Goal: Contribute content: Add original content to the website for others to see

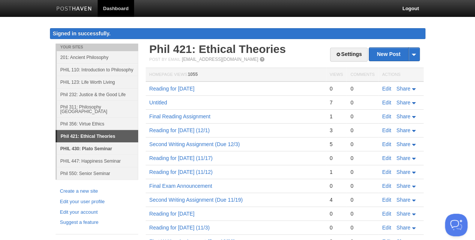
click at [83, 142] on link "PHIL 430: Plato Seminar" at bounding box center [97, 148] width 81 height 12
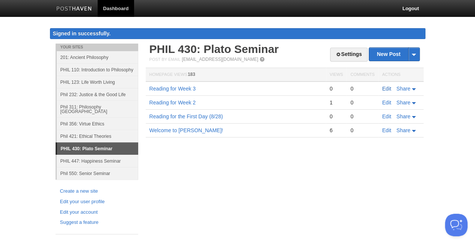
click at [387, 88] on link "Edit" at bounding box center [386, 89] width 9 height 6
click at [380, 53] on link "New Post" at bounding box center [394, 54] width 50 height 13
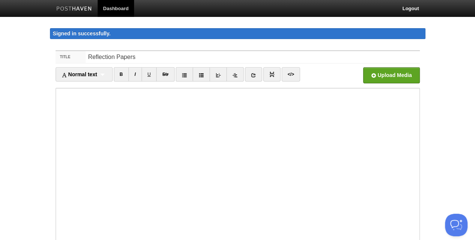
type input "Reflection Papers"
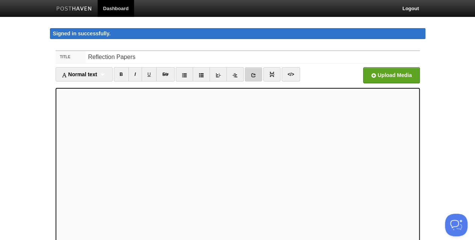
click at [251, 75] on icon at bounding box center [253, 74] width 5 height 5
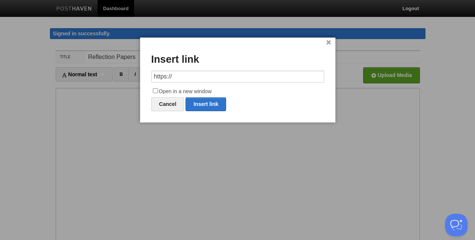
drag, startPoint x: 224, startPoint y: 76, endPoint x: 212, endPoint y: 78, distance: 12.5
click at [212, 78] on input "https://" at bounding box center [237, 77] width 173 height 12
drag, startPoint x: 211, startPoint y: 78, endPoint x: 144, endPoint y: 75, distance: 67.6
click at [144, 75] on div "× Insert link https:// Open in a new window Cancel Insert link" at bounding box center [237, 80] width 195 height 85
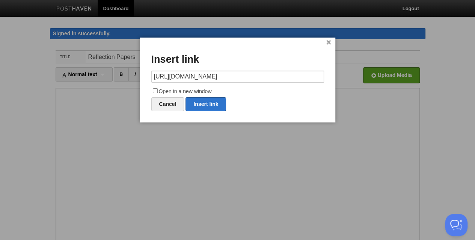
type input "[URL][DOMAIN_NAME]"
click at [156, 91] on input "Open in a new window" at bounding box center [155, 90] width 5 height 5
checkbox input "true"
click at [200, 107] on link "Insert link" at bounding box center [205, 104] width 41 height 14
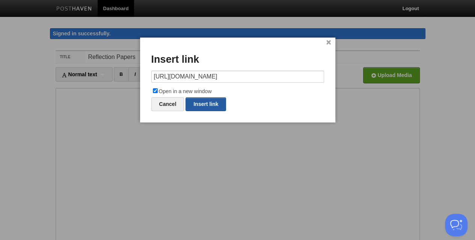
type input "https://"
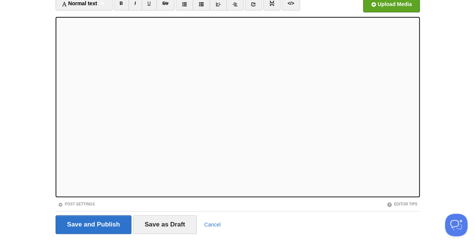
scroll to position [92, 0]
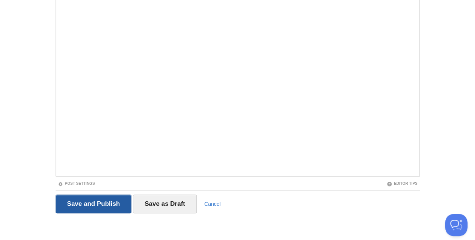
click at [68, 198] on input "Save and Publish" at bounding box center [94, 203] width 76 height 19
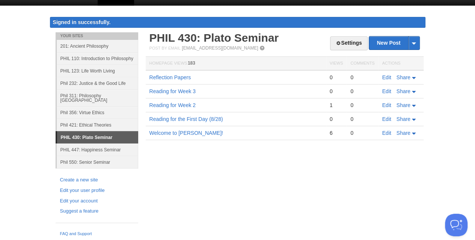
scroll to position [5, 0]
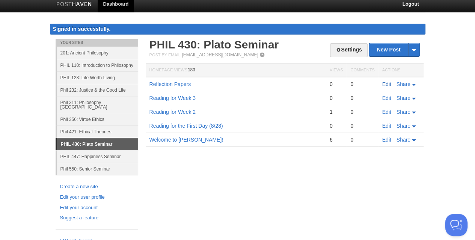
click at [386, 82] on link "Edit" at bounding box center [386, 84] width 9 height 6
